Goal: Transaction & Acquisition: Purchase product/service

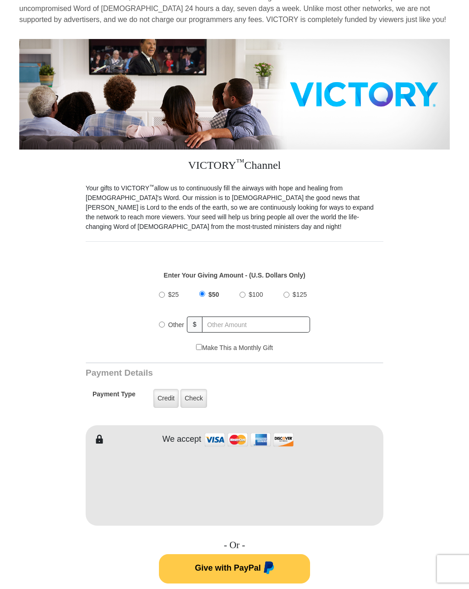
scroll to position [80, 0]
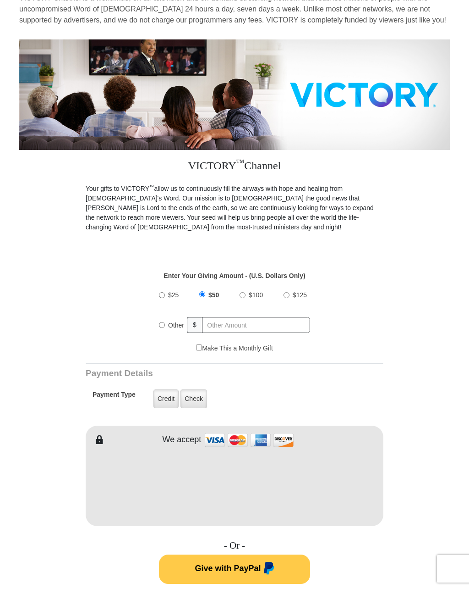
click at [162, 323] on input "Other" at bounding box center [162, 325] width 6 height 6
radio input "true"
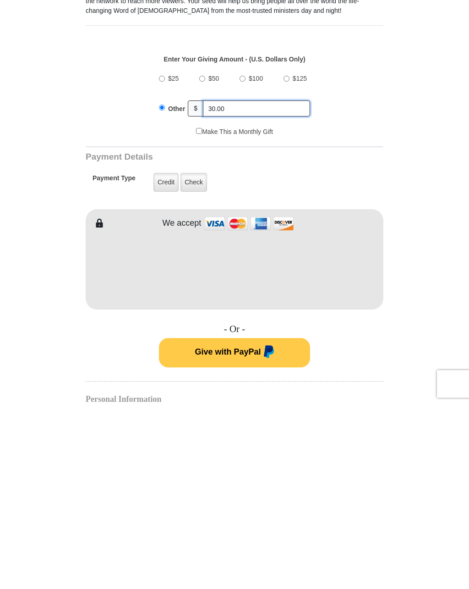
scroll to position [112, 0]
type input "30.00"
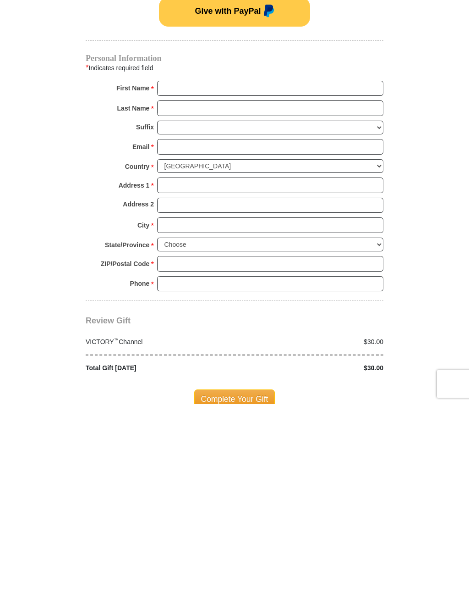
scroll to position [454, 0]
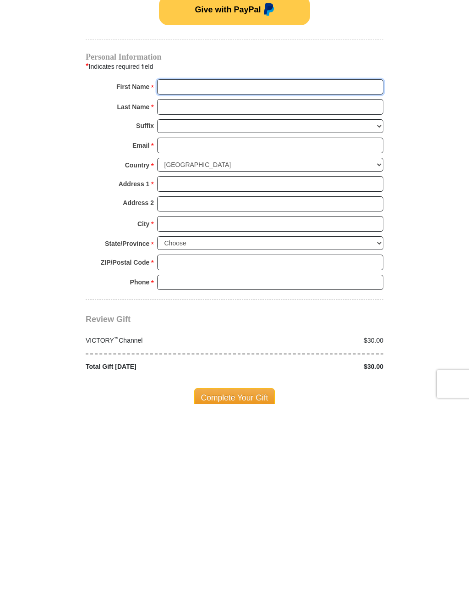
click at [176, 264] on input "First Name *" at bounding box center [270, 272] width 226 height 16
type input "[PERSON_NAME]"
type input "Simpson"
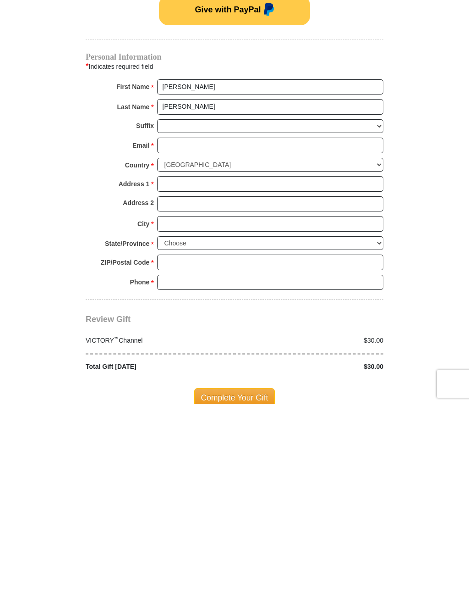
scroll to position [639, 0]
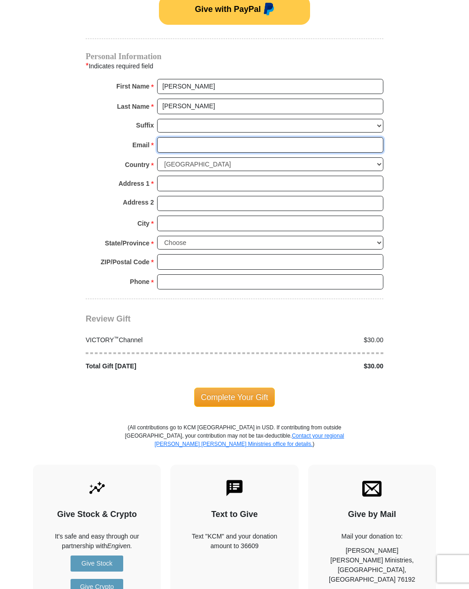
click at [176, 141] on input "Email *" at bounding box center [270, 145] width 226 height 16
type input "edithbsimpson@gmail.com"
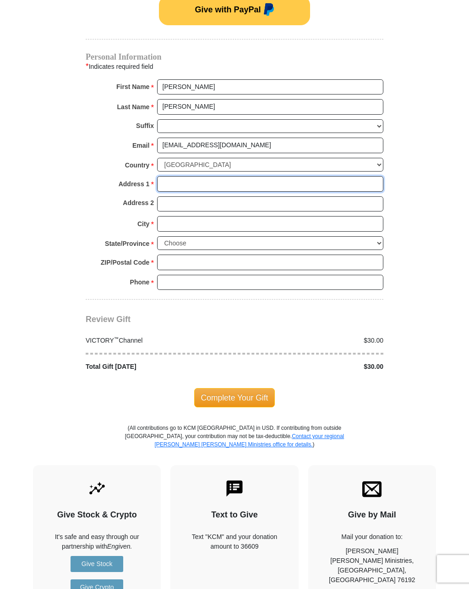
click at [171, 179] on input "Address 1 *" at bounding box center [270, 184] width 226 height 16
type input "312 Bowers Rd"
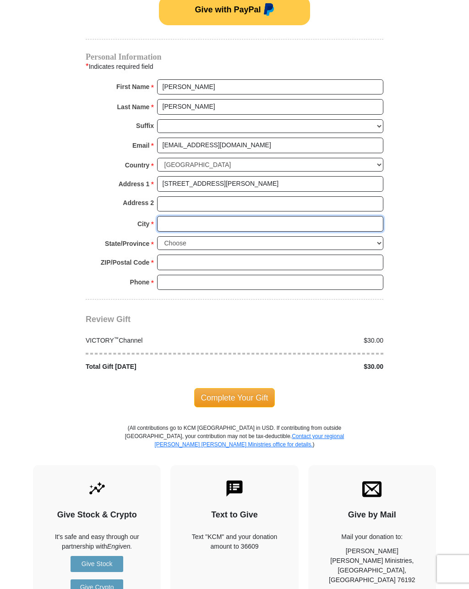
type input "Travelers Rest"
select select "SC"
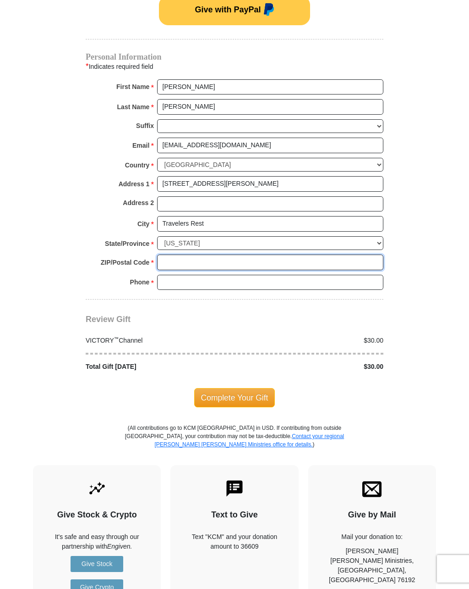
type input "29690"
type input "8646083378"
click at [230, 388] on span "Complete Your Gift" at bounding box center [234, 397] width 81 height 19
